Goal: Task Accomplishment & Management: Use online tool/utility

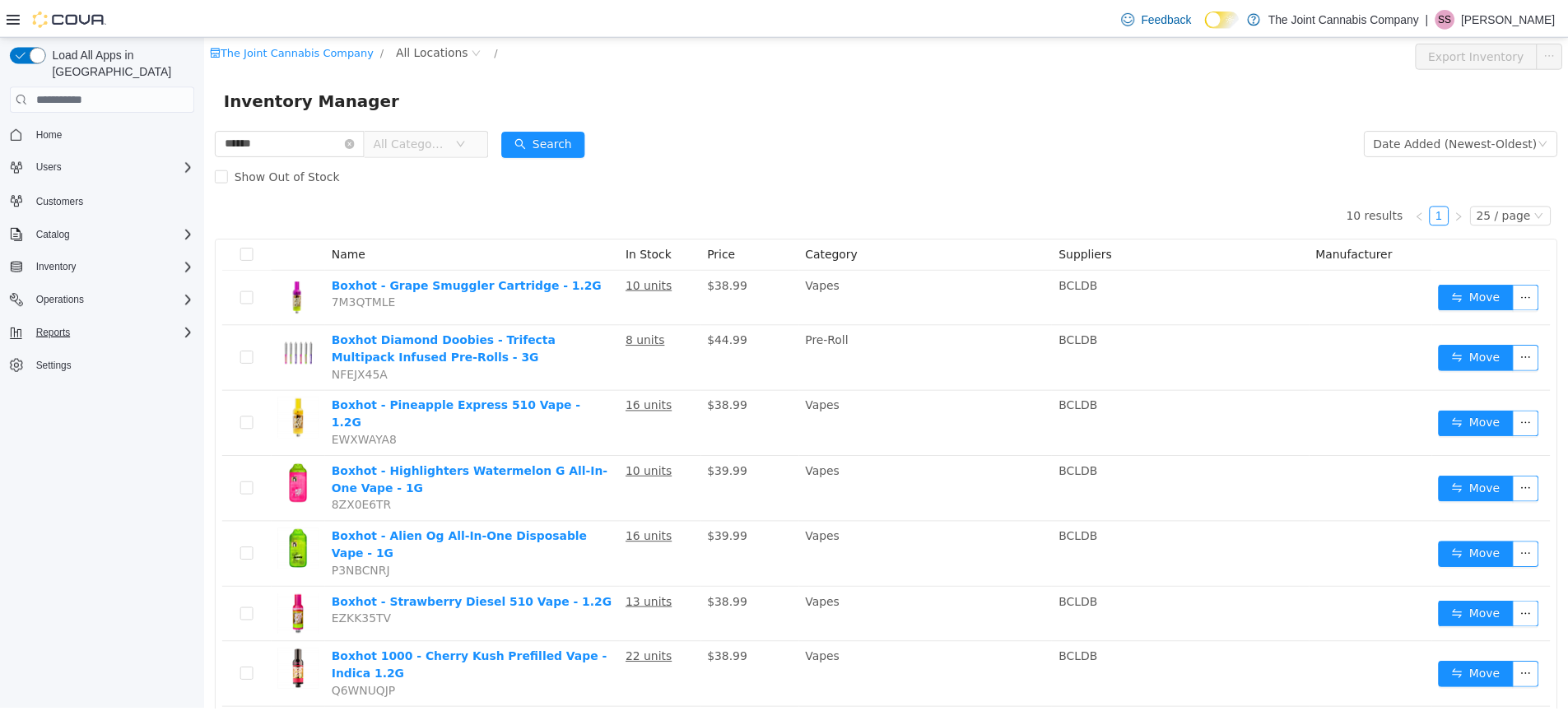
scroll to position [221, 0]
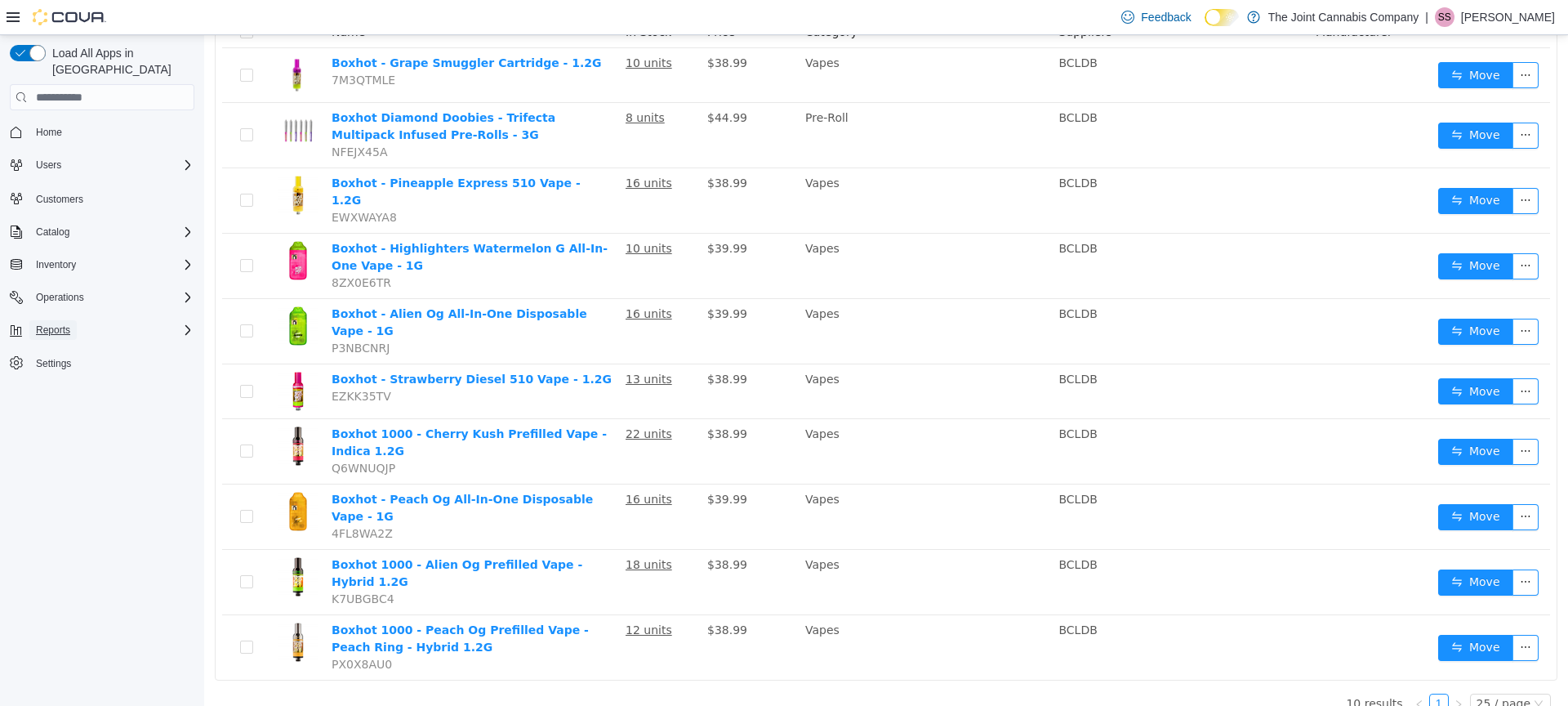
click at [77, 320] on button "Reports" at bounding box center [53, 329] width 47 height 19
click at [48, 392] on span "Reports" at bounding box center [46, 399] width 34 height 13
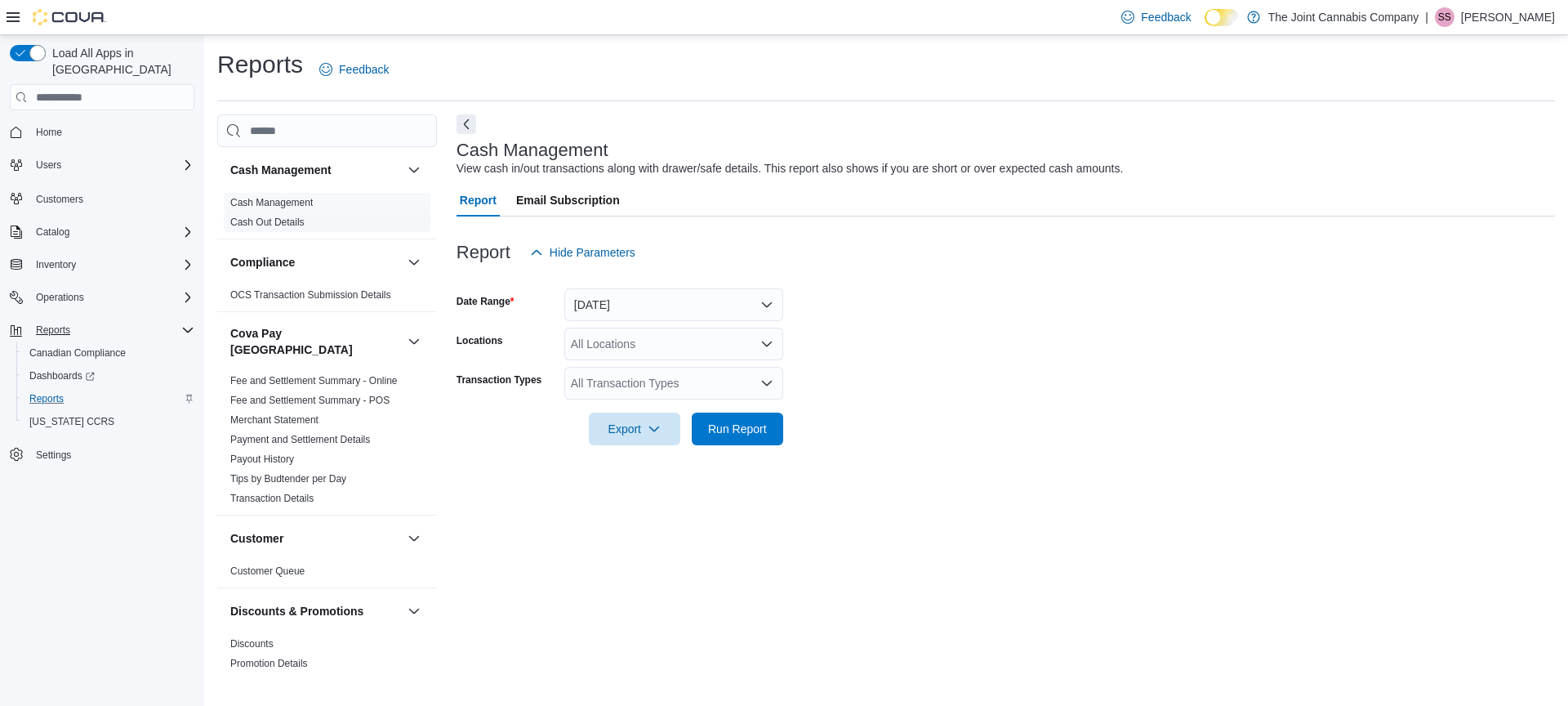
click at [283, 220] on link "Cash Out Details" at bounding box center [267, 222] width 74 height 11
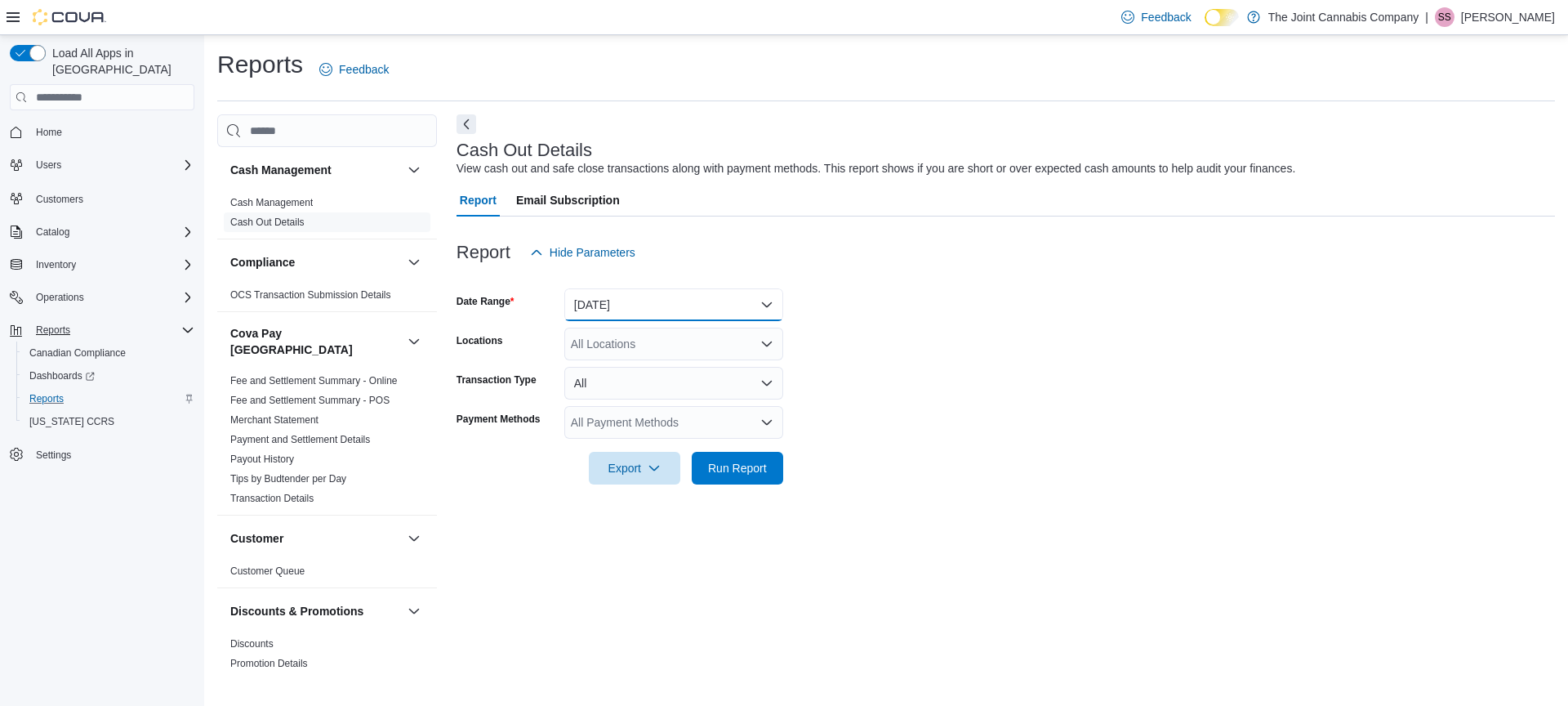
click at [610, 307] on button "[DATE]" at bounding box center [674, 304] width 219 height 32
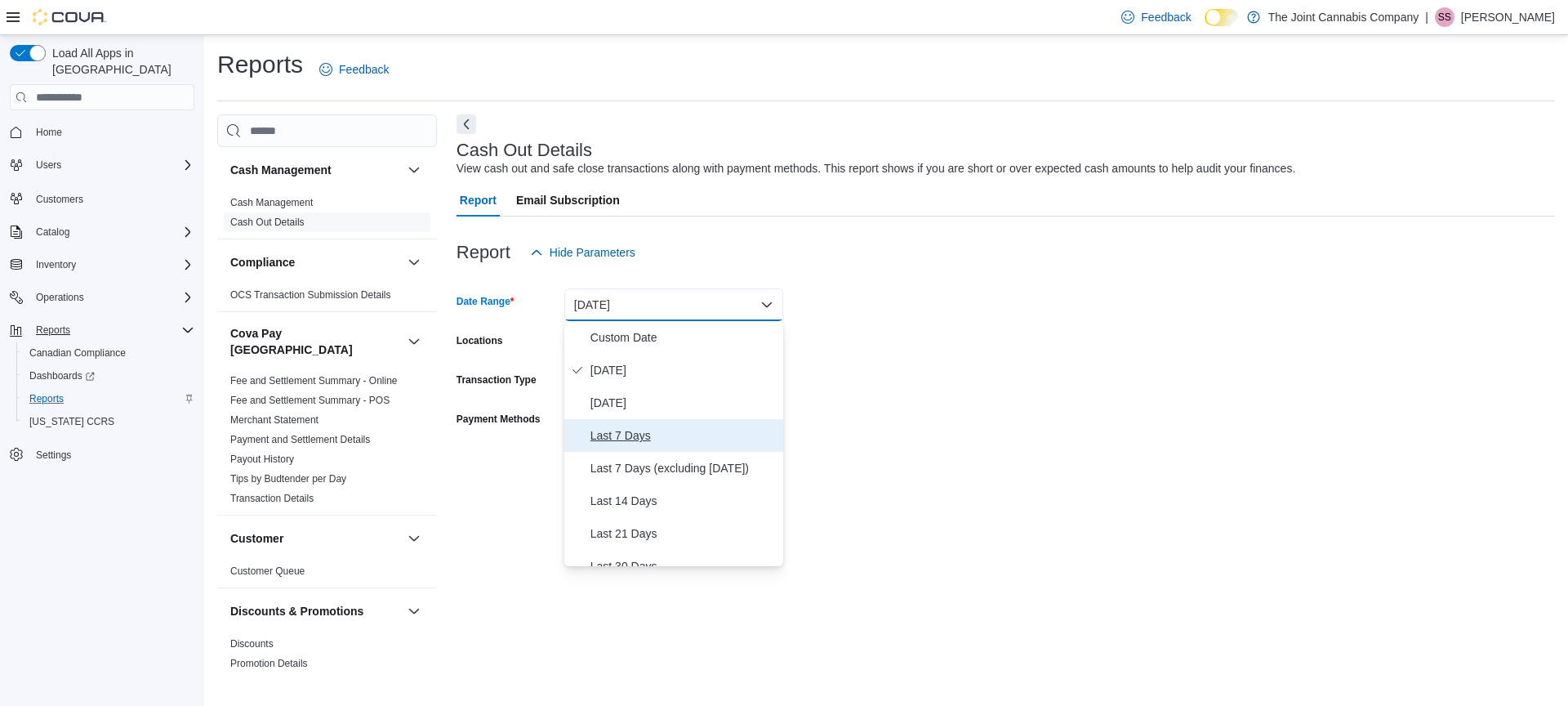
click at [634, 432] on span "Last 7 Days" at bounding box center [683, 435] width 186 height 19
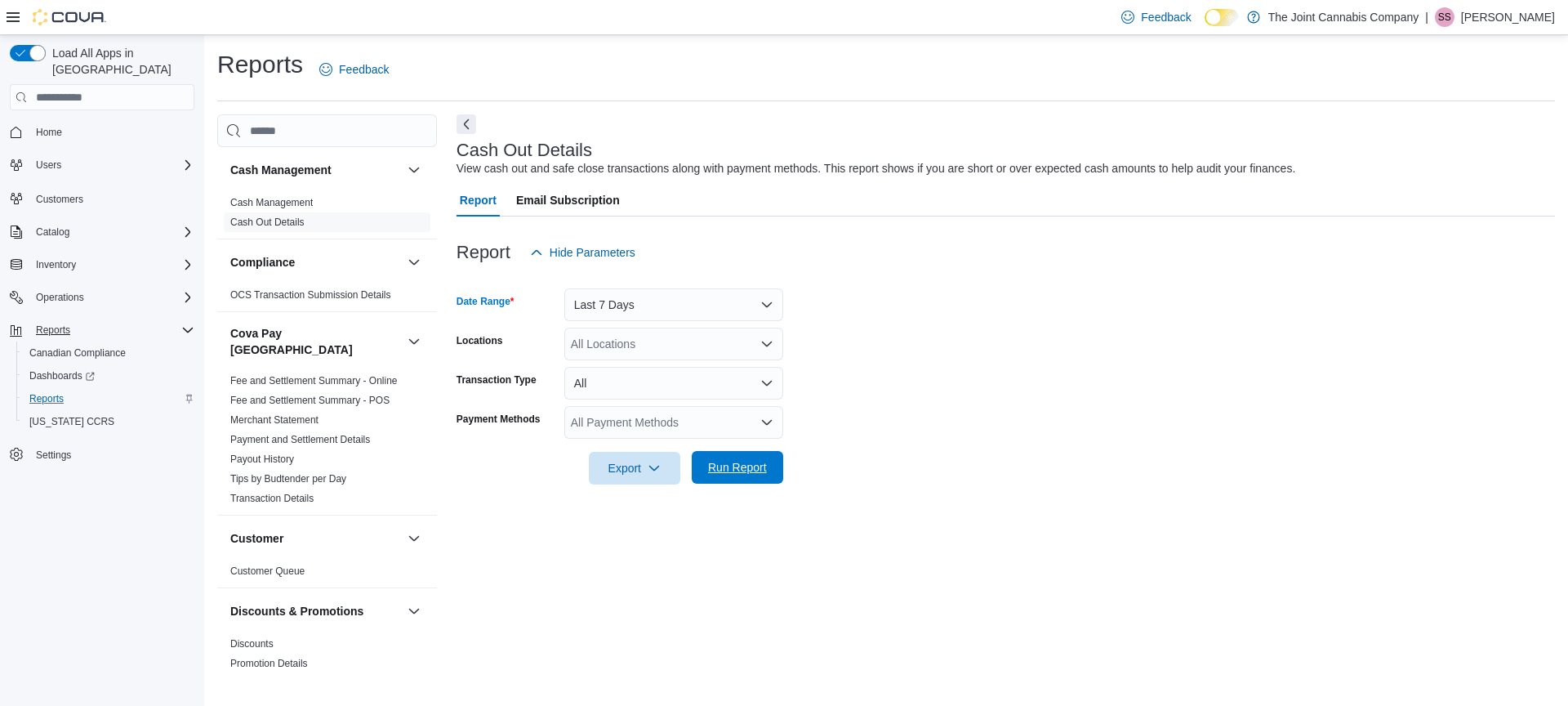
click at [745, 466] on span "Run Report" at bounding box center [737, 468] width 58 height 17
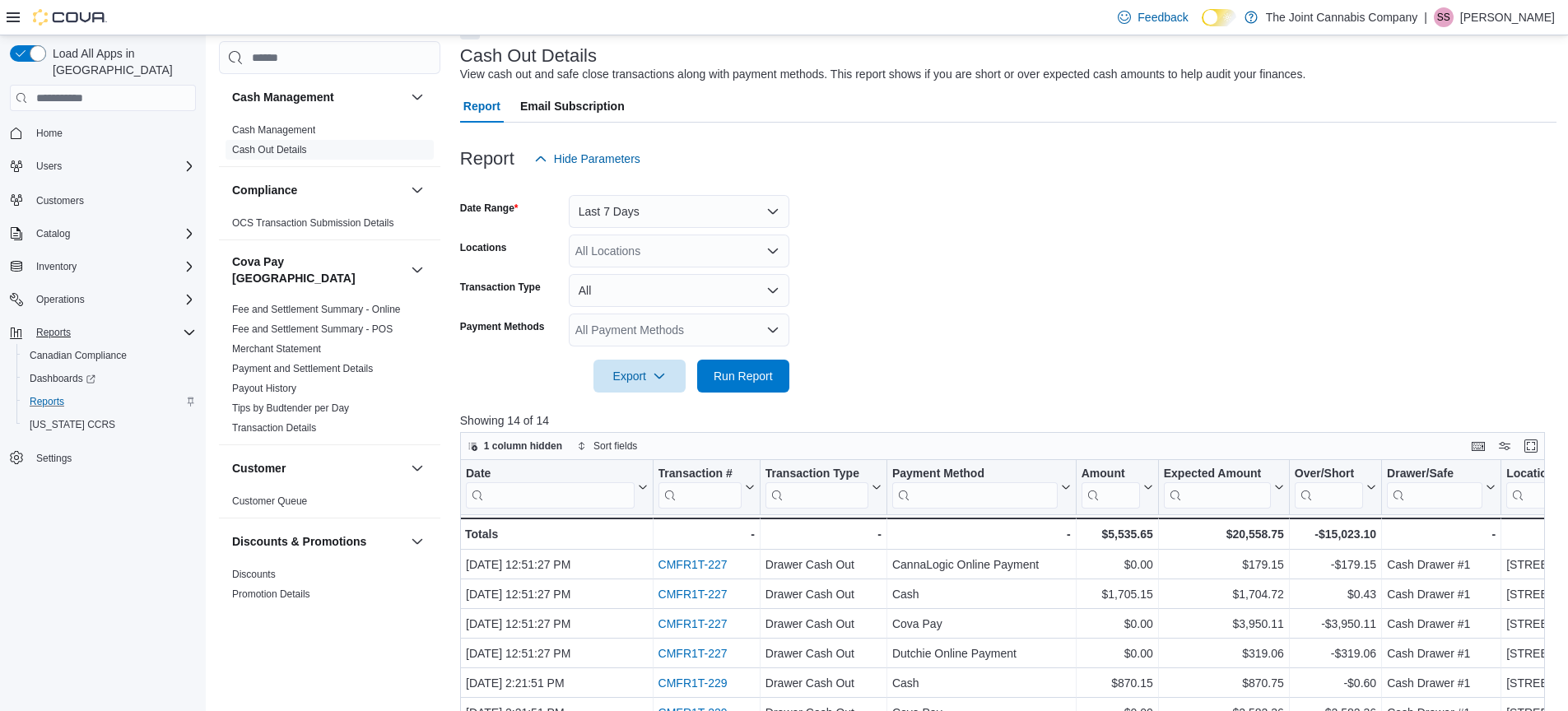
scroll to position [398, 0]
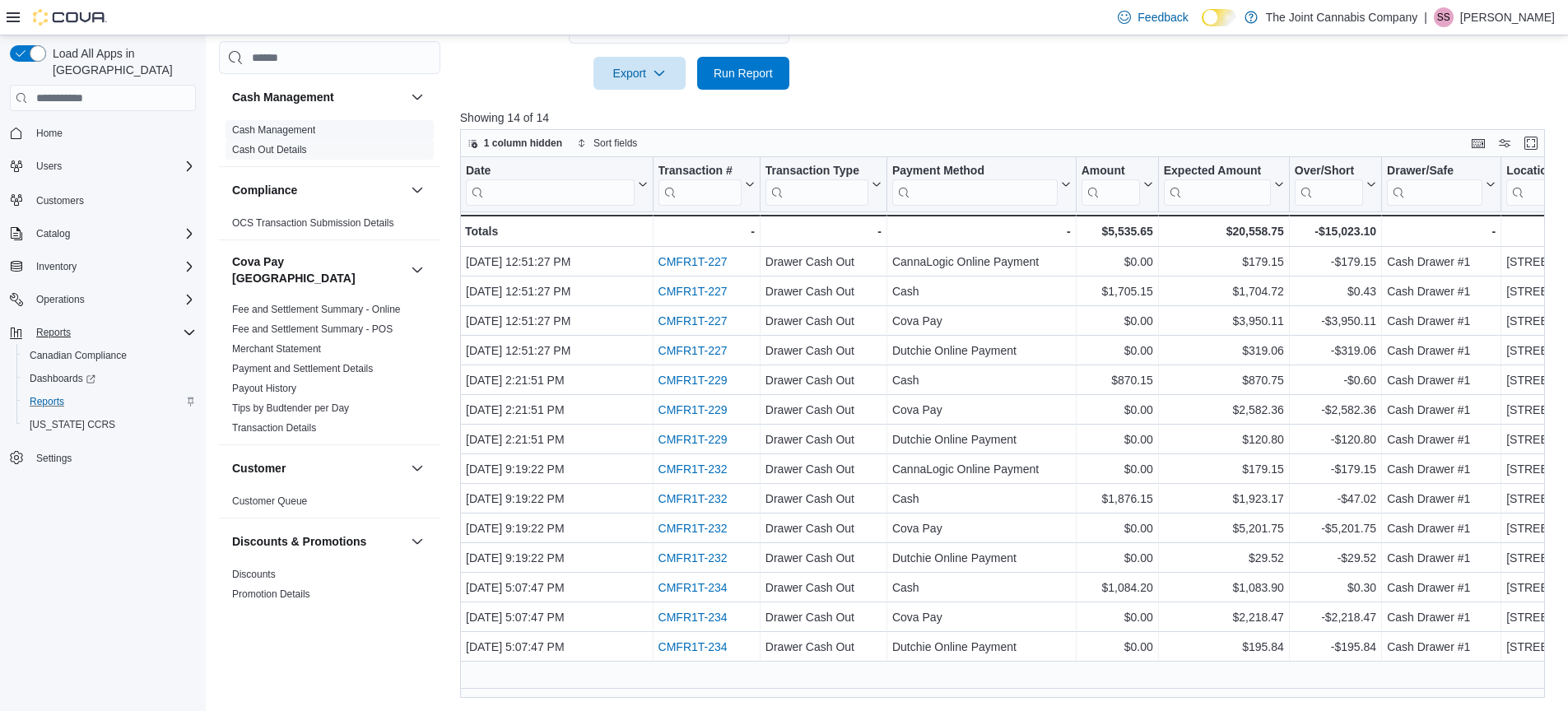
click at [304, 124] on link "Cash Management" at bounding box center [273, 130] width 83 height 11
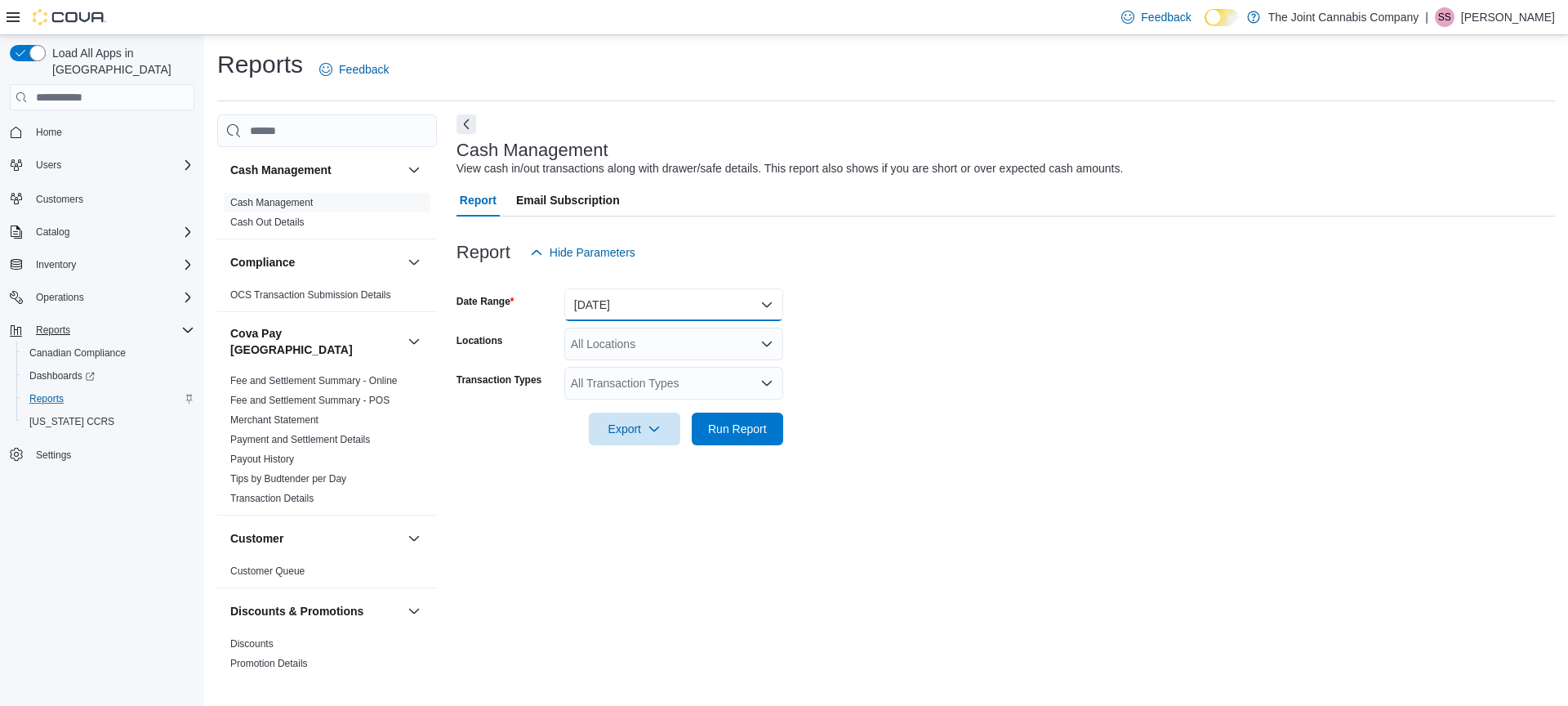
click at [689, 301] on button "[DATE]" at bounding box center [674, 304] width 219 height 32
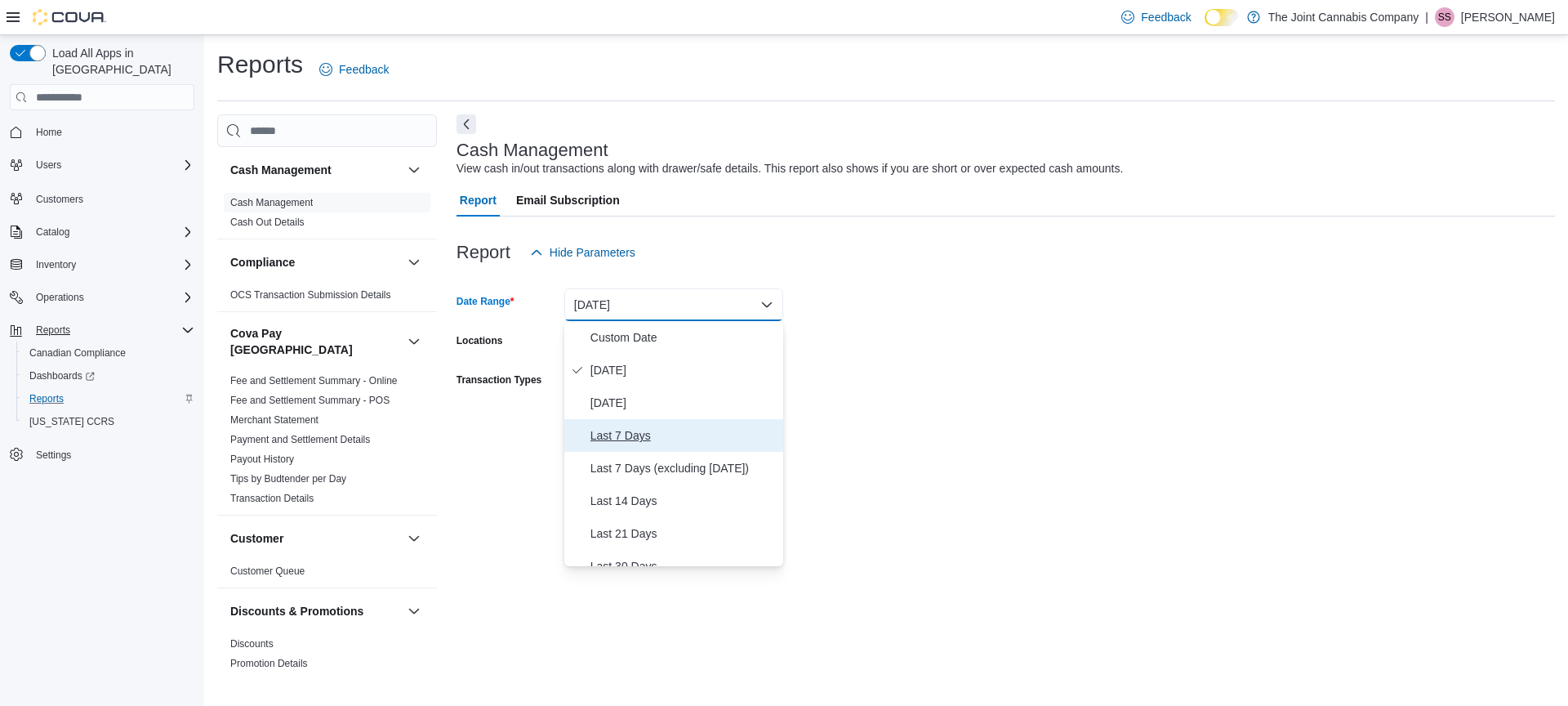
click at [640, 428] on span "Last 7 Days" at bounding box center [683, 435] width 186 height 19
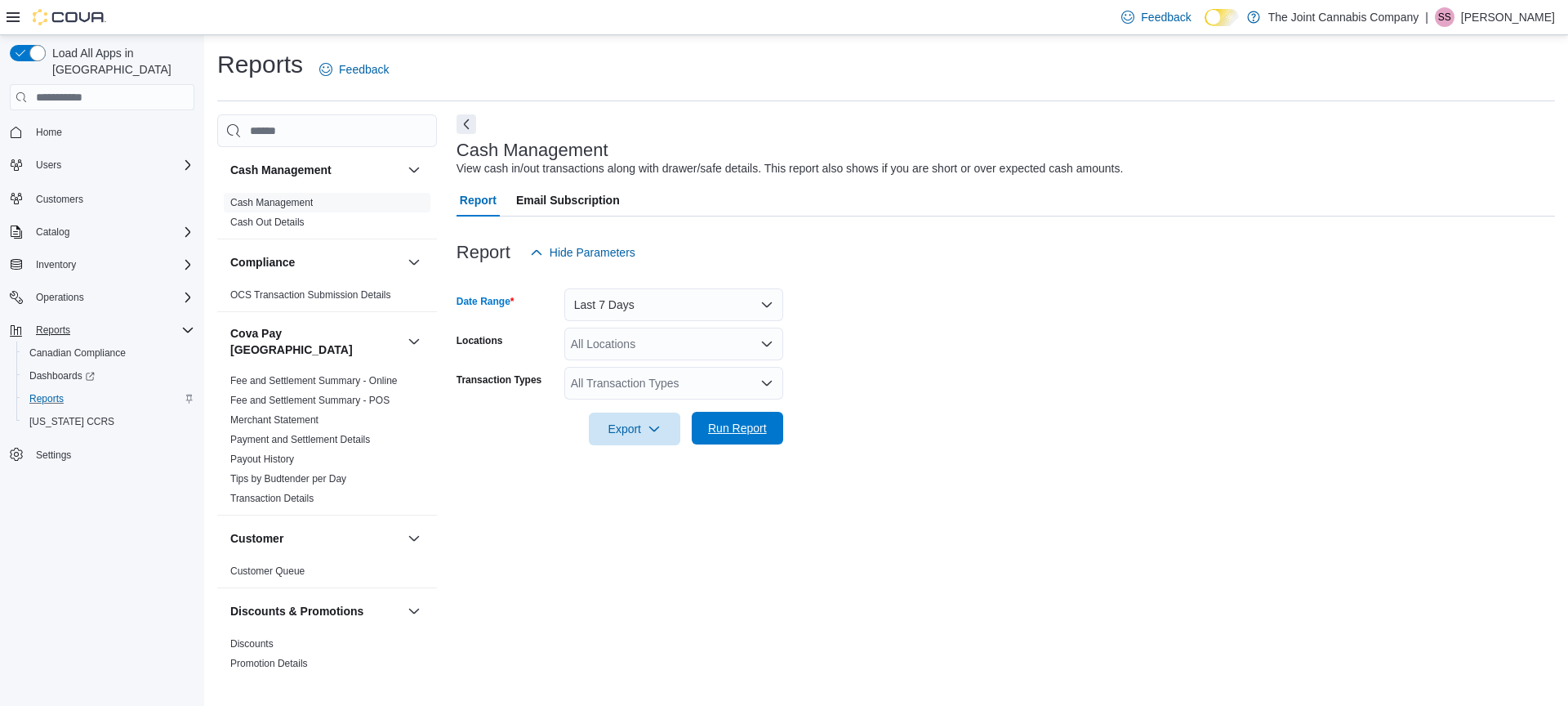
click at [749, 428] on span "Run Report" at bounding box center [737, 429] width 58 height 17
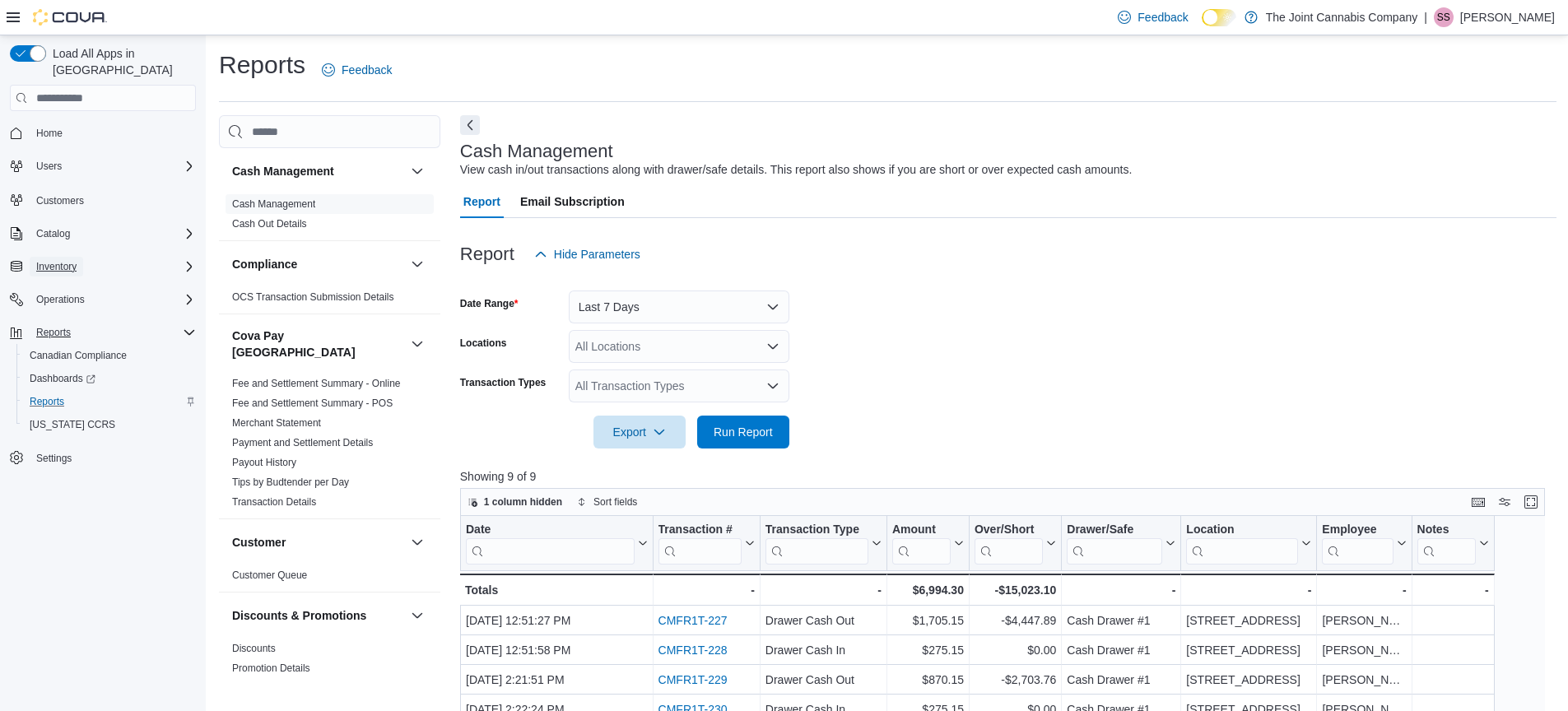
click at [80, 259] on button "Inventory" at bounding box center [56, 266] width 53 height 20
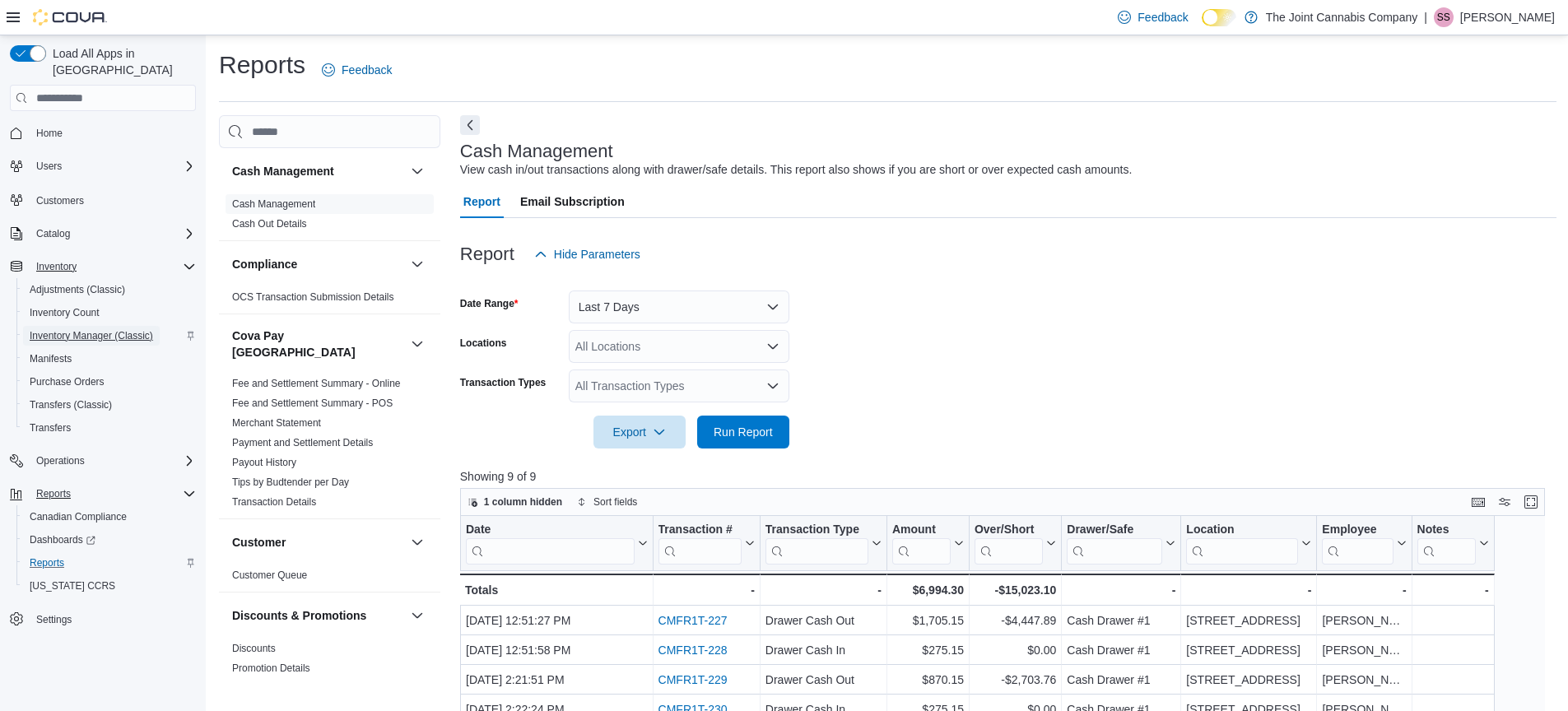
click at [107, 329] on span "Inventory Manager (Classic)" at bounding box center [92, 335] width 123 height 13
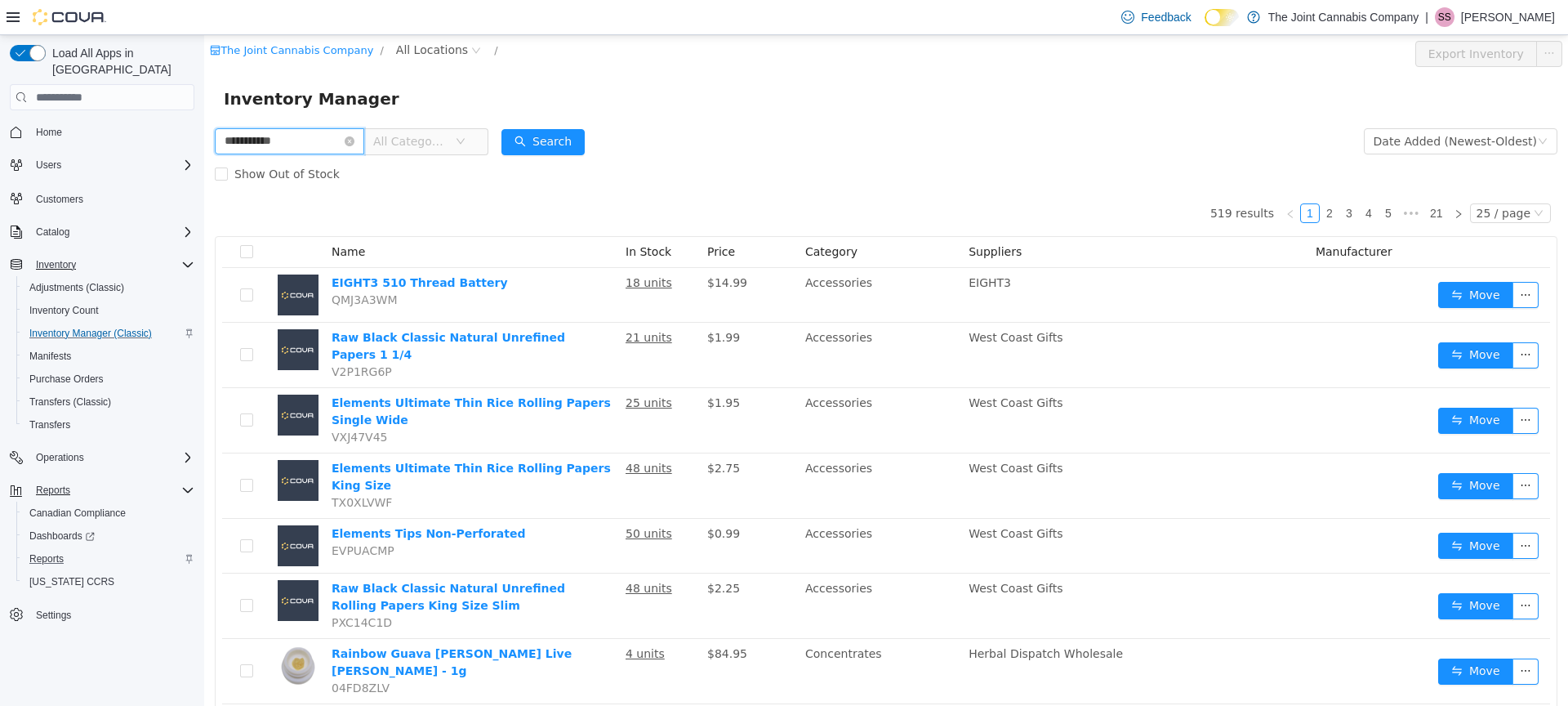
type input "**********"
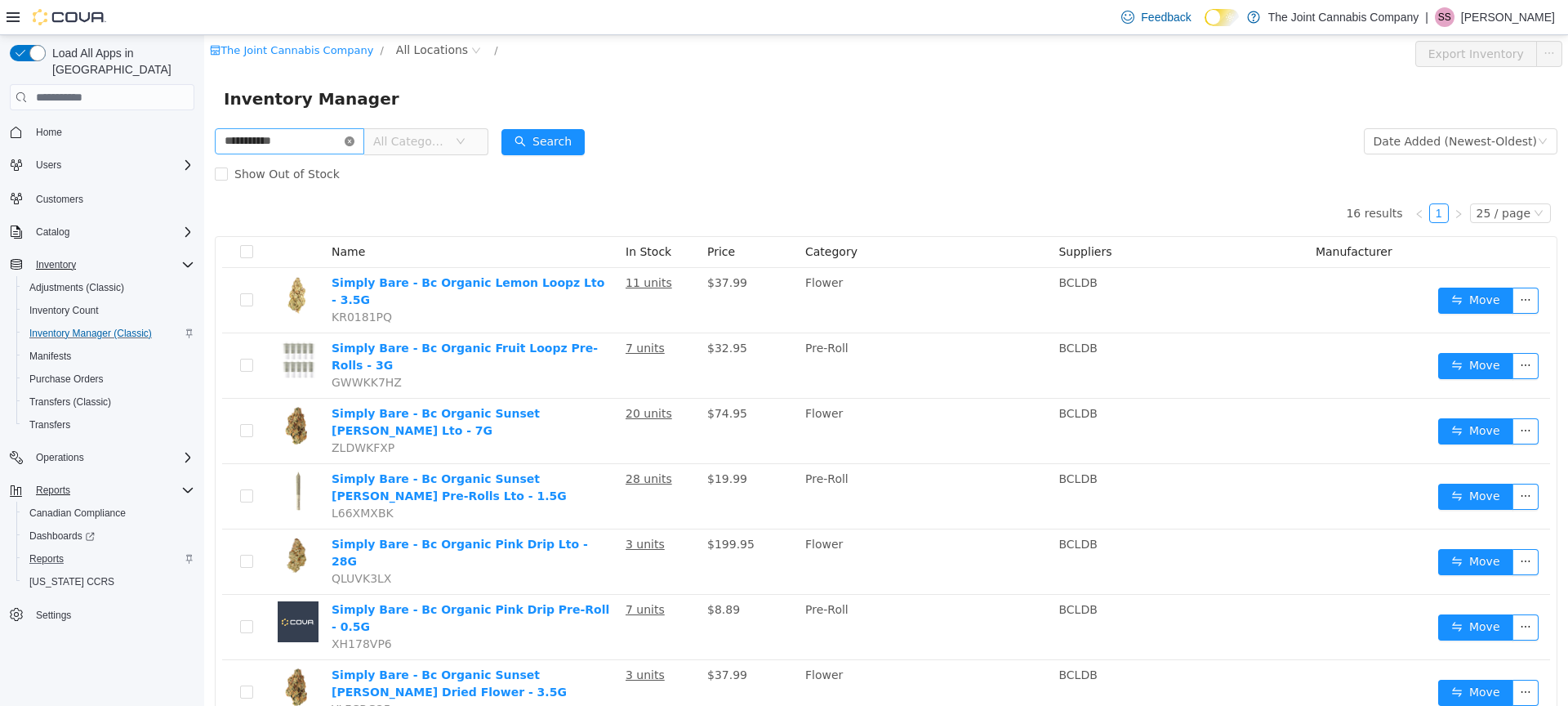
click at [354, 142] on icon "icon: close-circle" at bounding box center [350, 141] width 10 height 10
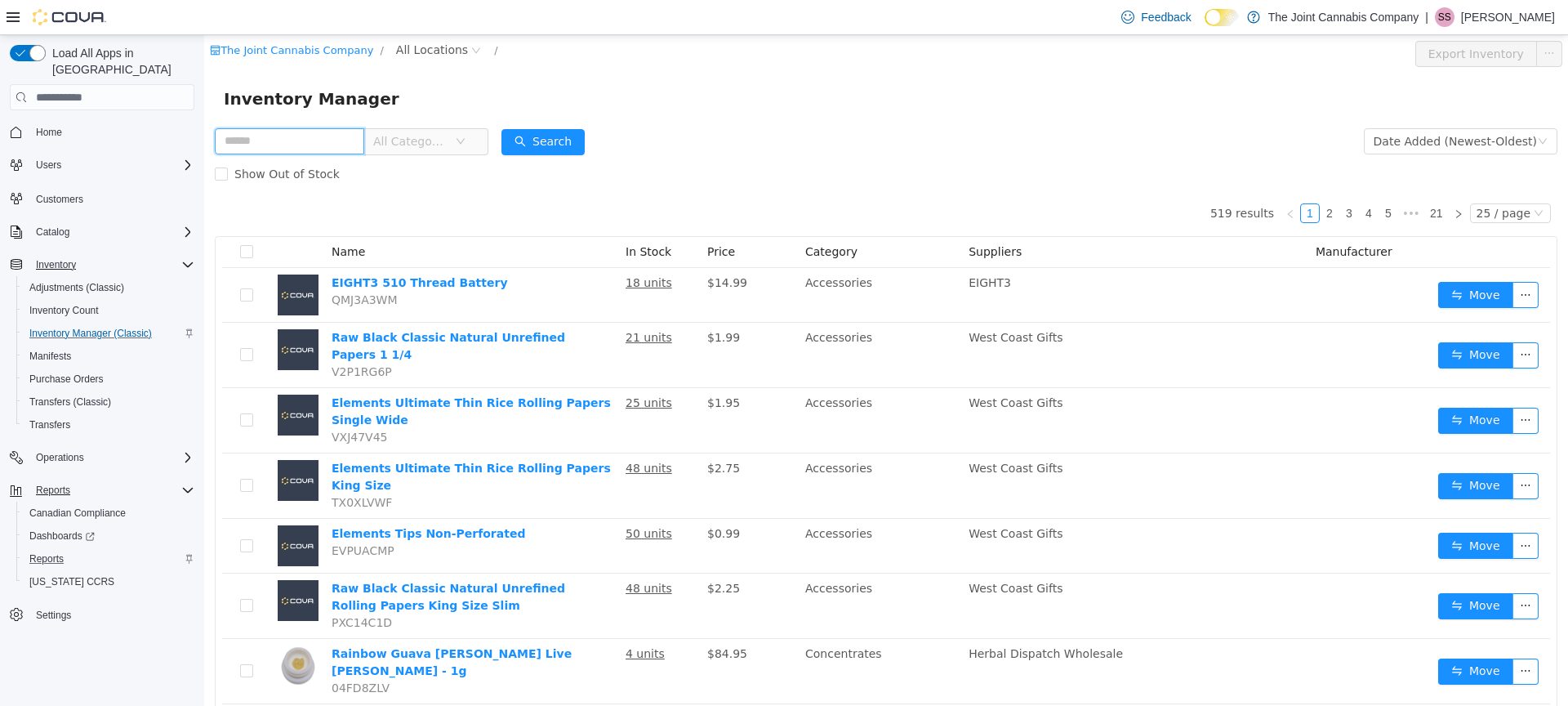
click at [303, 147] on input "text" at bounding box center [289, 141] width 149 height 26
type input "****"
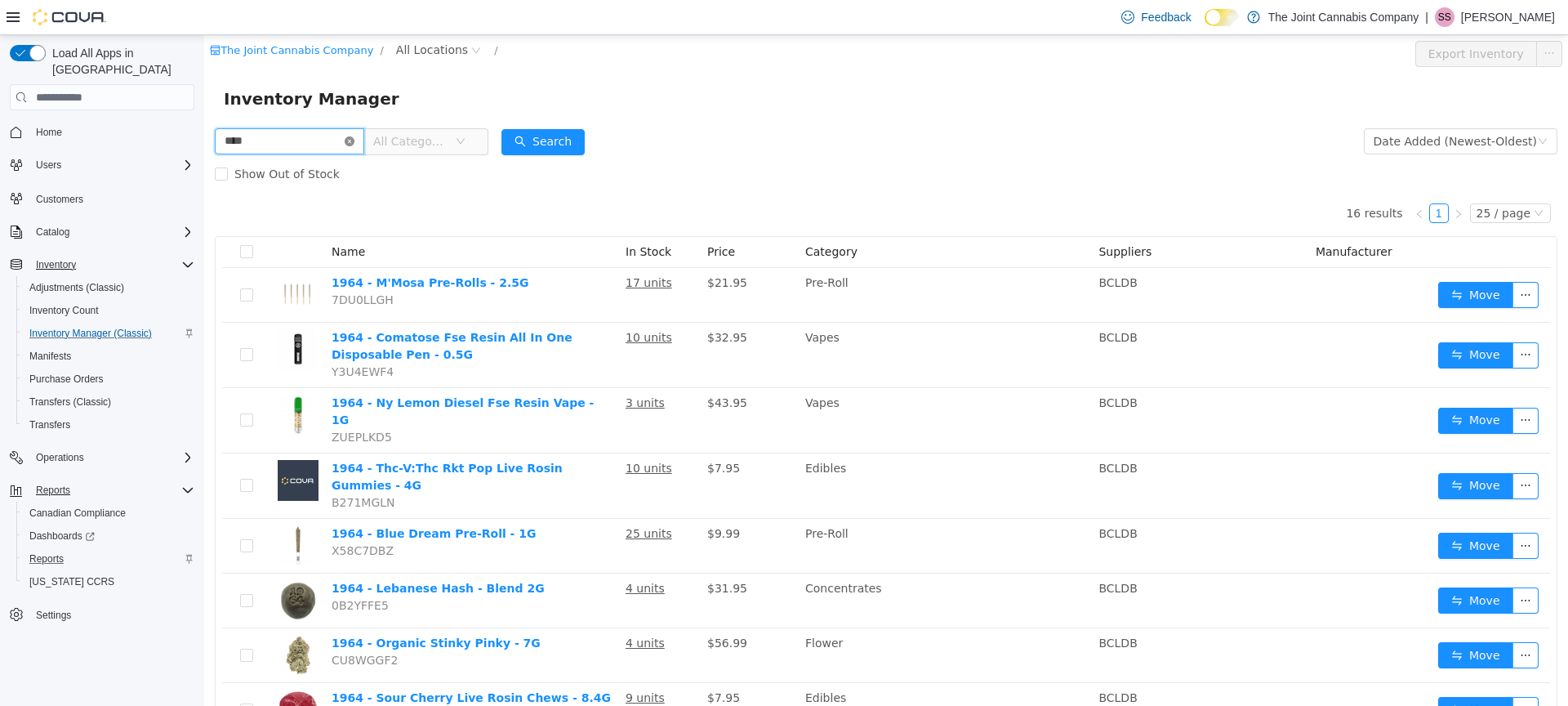
click at [364, 141] on input "****" at bounding box center [289, 141] width 149 height 26
click at [354, 142] on icon "icon: close-circle" at bounding box center [350, 141] width 10 height 10
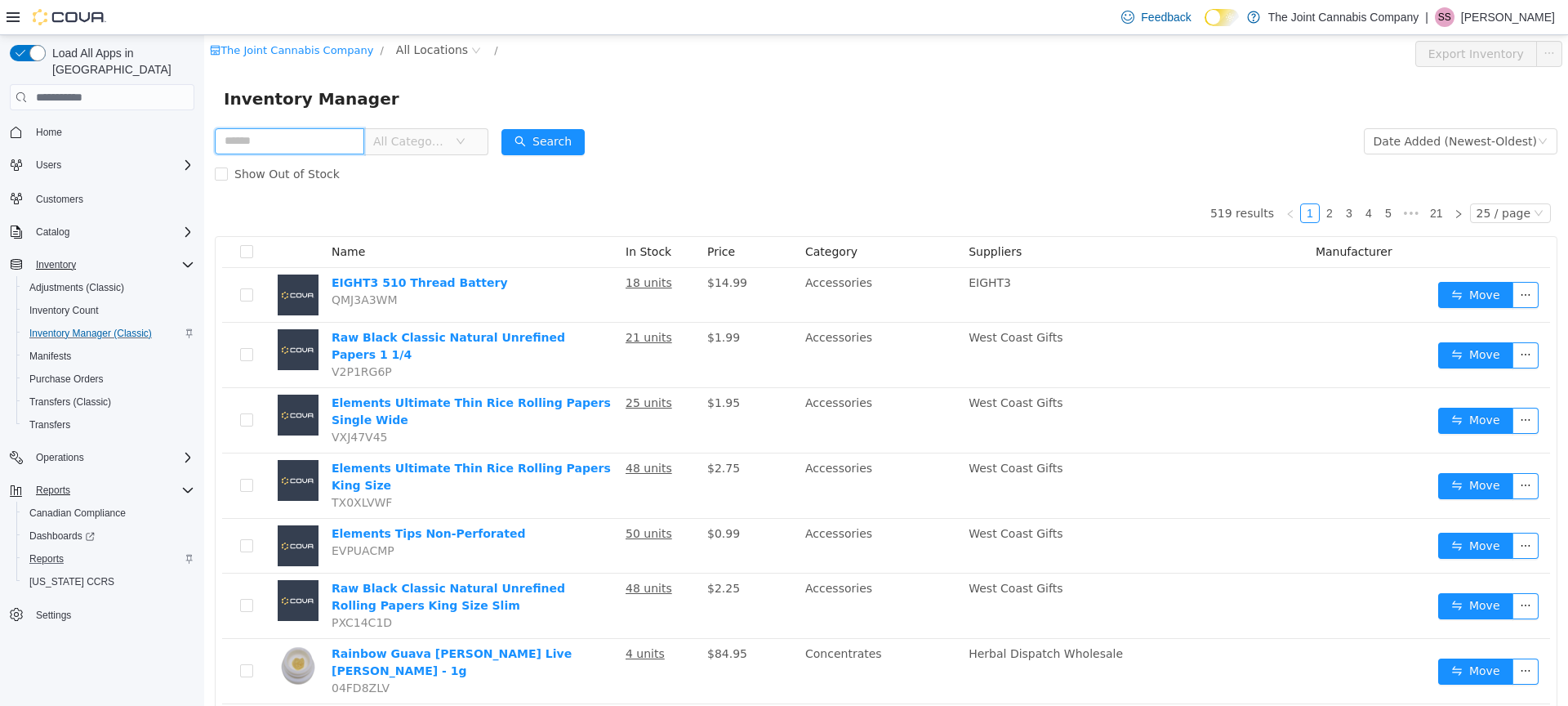
click at [325, 139] on input "text" at bounding box center [289, 141] width 149 height 26
type input "**********"
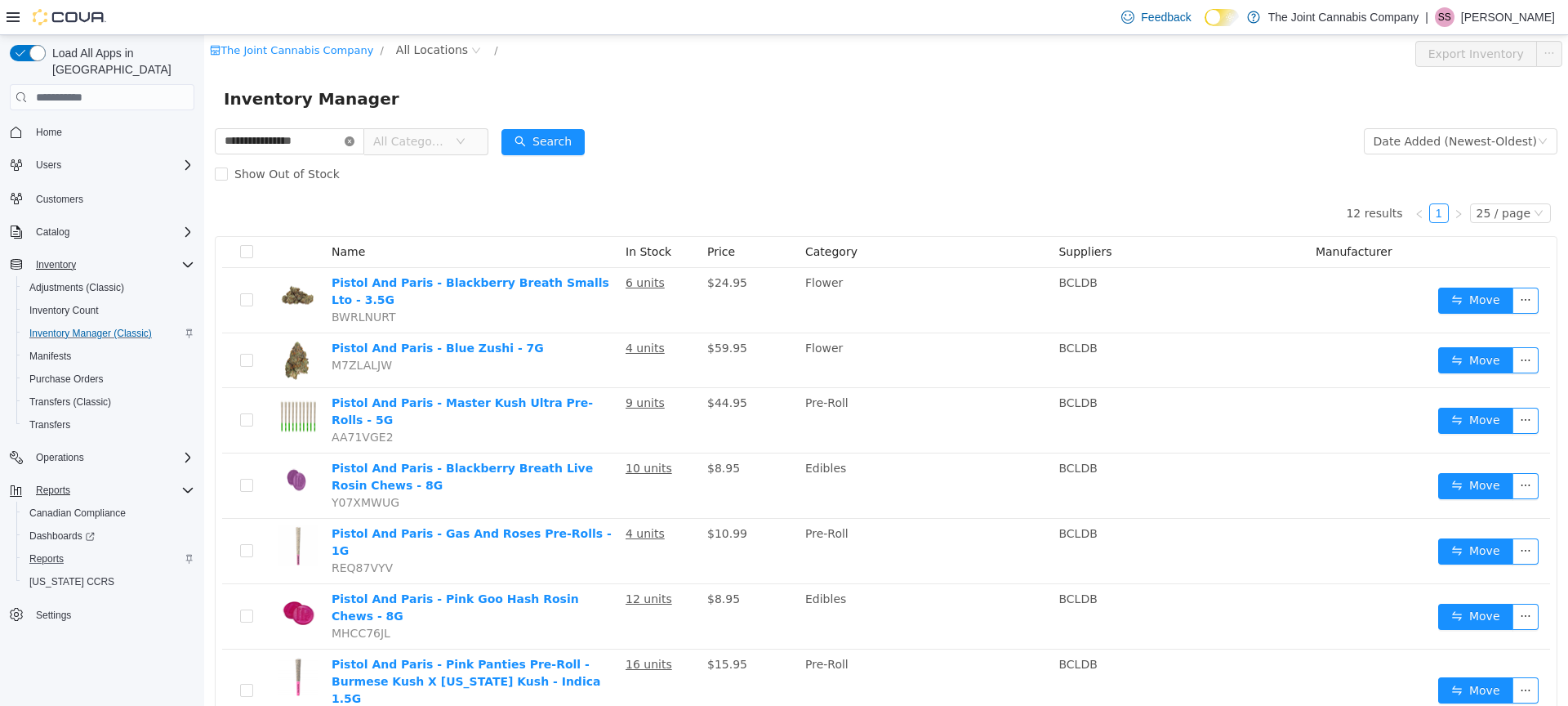
click at [354, 141] on icon "icon: close-circle" at bounding box center [350, 141] width 10 height 10
